Goal: Transaction & Acquisition: Purchase product/service

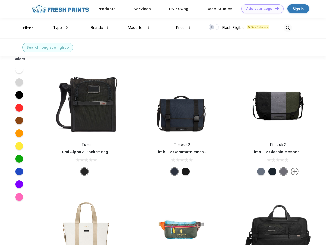
click at [260, 9] on link "Add your Logo Design Tool" at bounding box center [262, 8] width 42 height 9
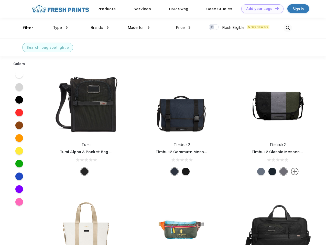
click at [0, 0] on div "Design Tool" at bounding box center [0, 0] width 0 height 0
click at [274, 8] on link "Add your Logo Design Tool" at bounding box center [262, 8] width 42 height 9
click at [25, 28] on div "Filter" at bounding box center [28, 28] width 10 height 6
click at [60, 28] on span "Type" at bounding box center [57, 27] width 9 height 5
click at [99, 28] on span "Brands" at bounding box center [97, 27] width 12 height 5
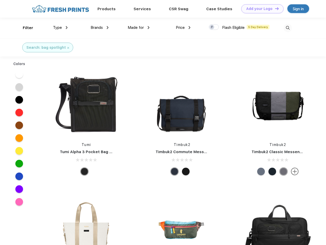
click at [139, 28] on span "Made for" at bounding box center [136, 27] width 16 height 5
click at [183, 28] on span "Price" at bounding box center [180, 27] width 9 height 5
click at [214, 27] on div at bounding box center [214, 27] width 10 height 6
click at [212, 27] on input "checkbox" at bounding box center [210, 25] width 3 height 3
click at [287, 28] on img at bounding box center [287, 28] width 8 height 8
